Goal: Task Accomplishment & Management: Use online tool/utility

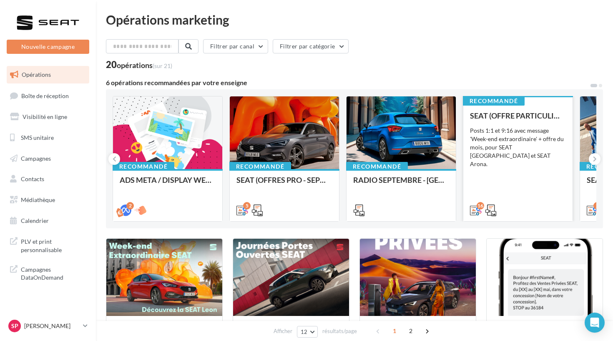
click at [501, 170] on div "SEAT (OFFRE PARTICULIER - SEPT) - SOCIAL MEDIA Posts 1:1 et 9:16 avec message '…" at bounding box center [518, 162] width 96 height 102
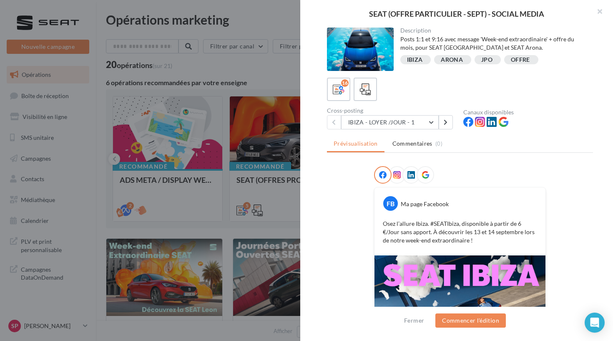
click at [443, 130] on div "Description Posts 1:1 et 9:16 avec message 'Week-end extraordinaire' + offre du…" at bounding box center [460, 171] width 320 height 287
click at [443, 125] on button at bounding box center [446, 122] width 14 height 14
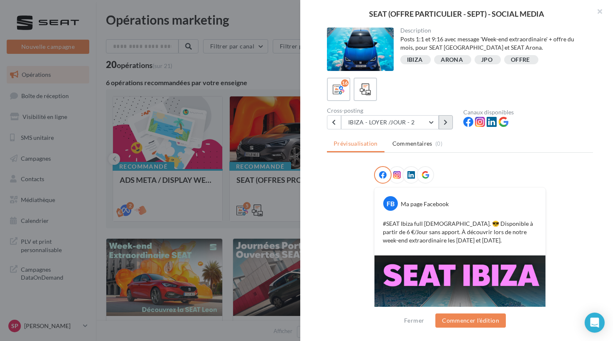
click at [443, 126] on button at bounding box center [446, 122] width 14 height 14
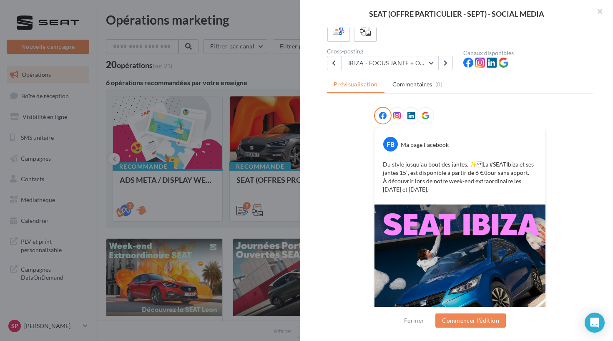
scroll to position [54, 0]
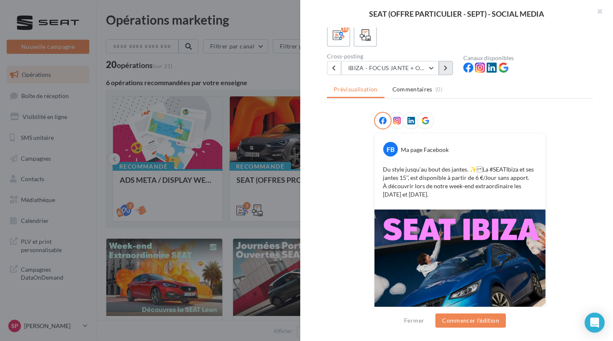
click at [443, 65] on button at bounding box center [446, 68] width 14 height 14
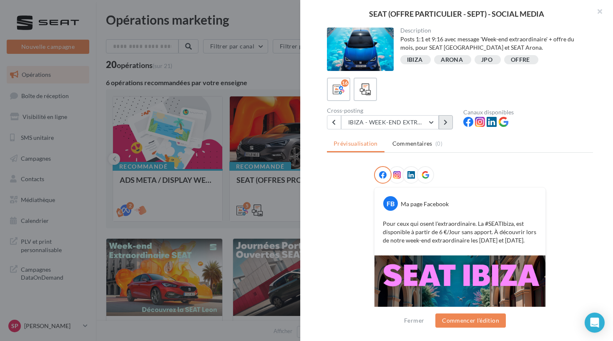
scroll to position [0, 0]
click at [441, 126] on button at bounding box center [446, 122] width 14 height 14
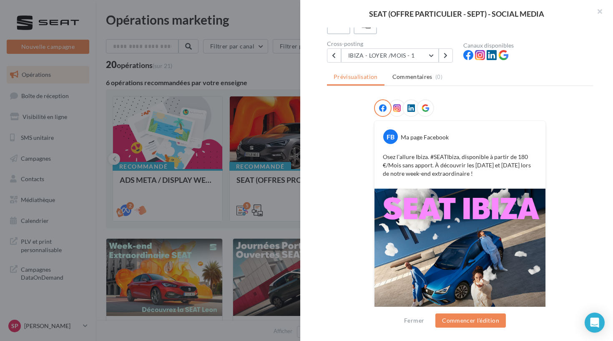
scroll to position [48, 0]
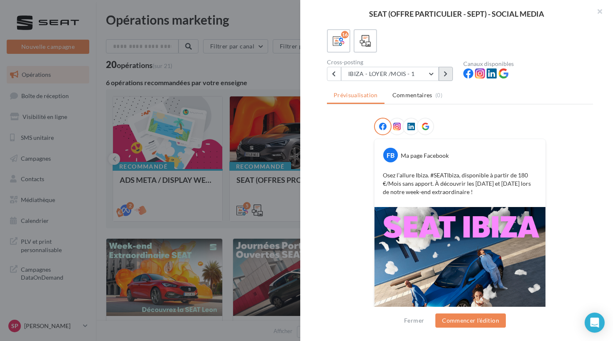
click at [441, 77] on button at bounding box center [446, 74] width 14 height 14
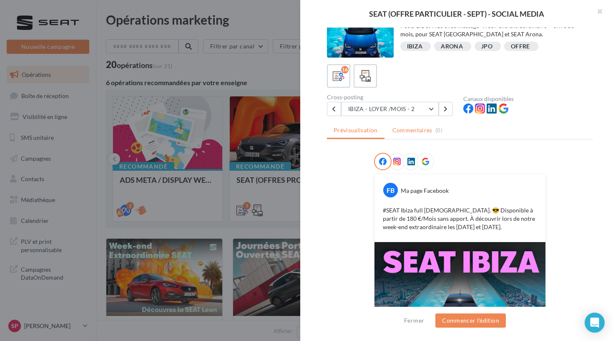
scroll to position [19, 0]
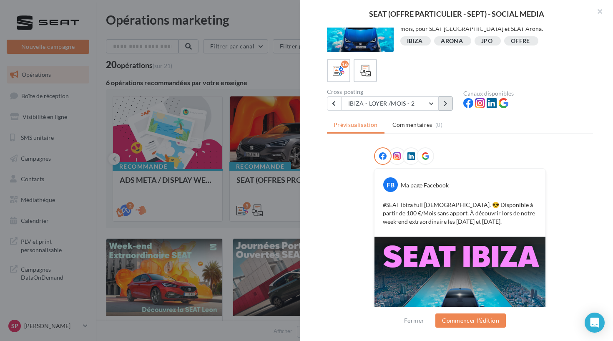
click at [443, 101] on button at bounding box center [446, 103] width 14 height 14
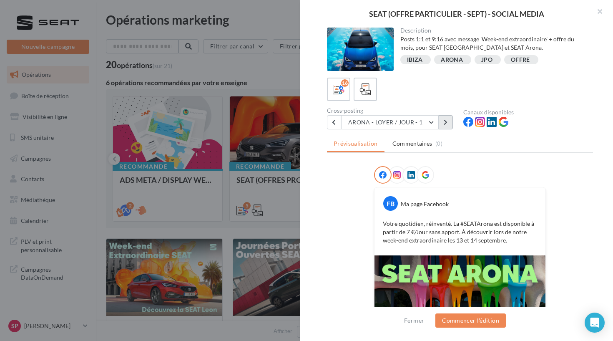
scroll to position [0, 0]
click at [443, 126] on button at bounding box center [446, 122] width 14 height 14
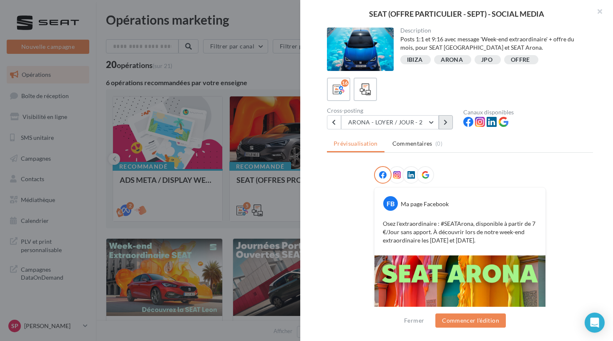
click at [443, 126] on button at bounding box center [446, 122] width 14 height 14
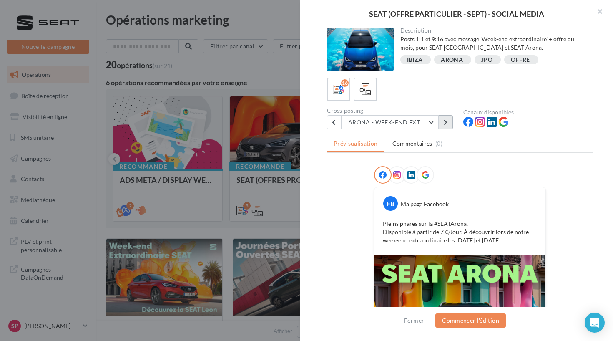
click at [443, 126] on button at bounding box center [446, 122] width 14 height 14
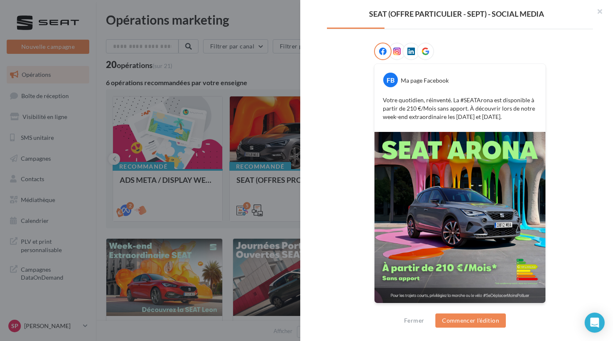
scroll to position [123, 0]
click at [286, 99] on div at bounding box center [306, 170] width 613 height 341
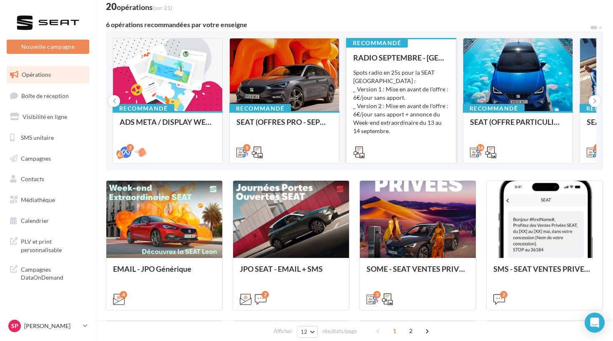
scroll to position [65, 0]
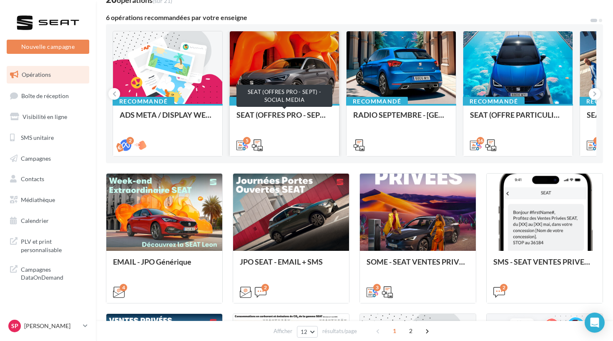
click at [294, 118] on div "SEAT (OFFRES PRO - SEPT) - SOCIAL MEDIA" at bounding box center [285, 119] width 96 height 17
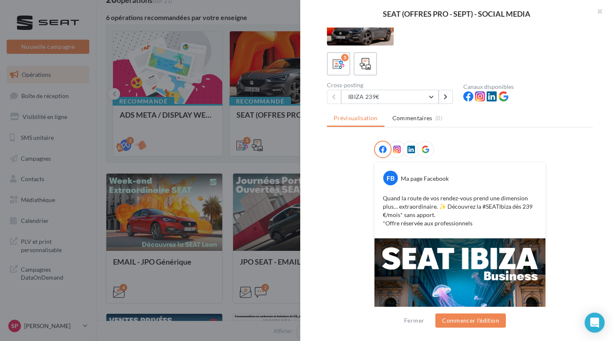
scroll to position [2, 0]
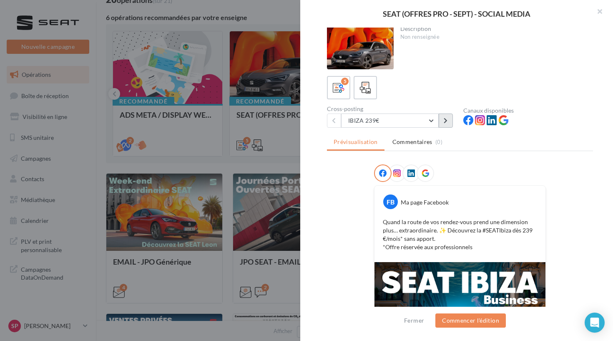
click at [443, 120] on button at bounding box center [446, 120] width 14 height 14
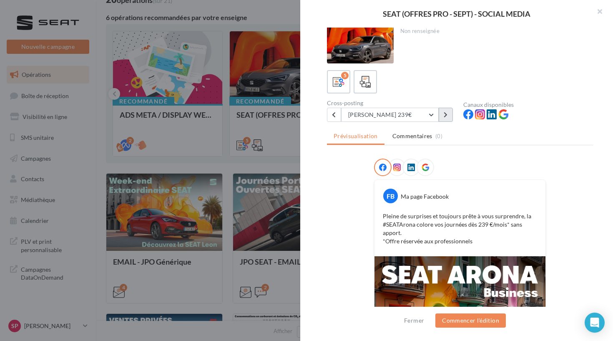
scroll to position [9, 0]
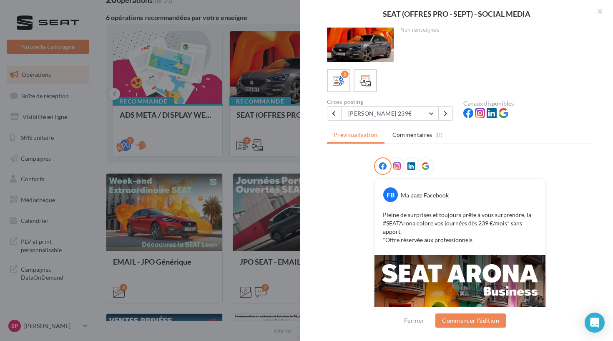
click at [262, 105] on div at bounding box center [306, 170] width 613 height 341
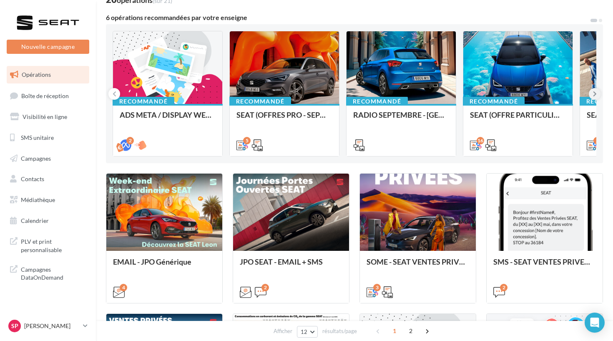
click at [595, 88] on button at bounding box center [595, 94] width 12 height 12
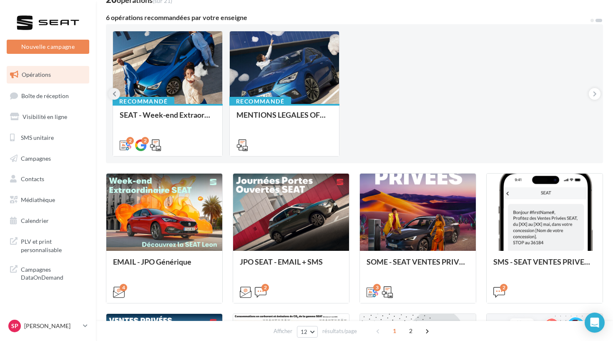
click at [116, 91] on button at bounding box center [114, 94] width 12 height 12
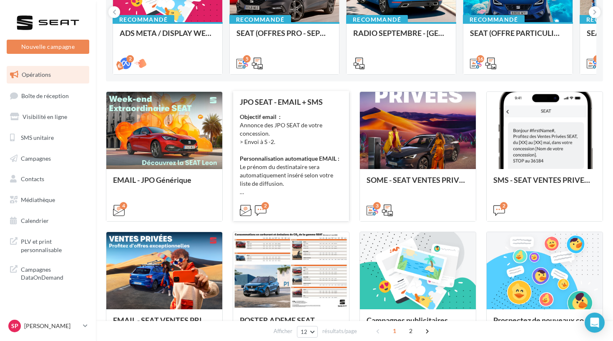
scroll to position [141, 0]
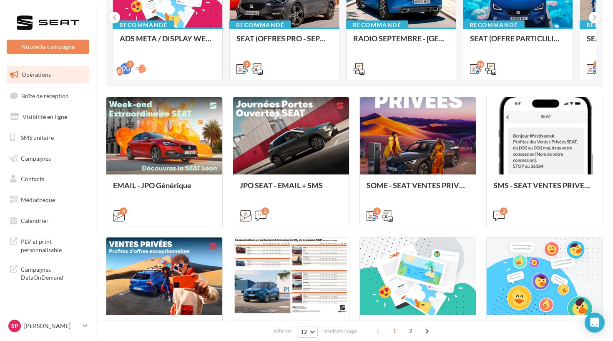
click at [69, 19] on div at bounding box center [48, 22] width 67 height 21
